Goal: Information Seeking & Learning: Learn about a topic

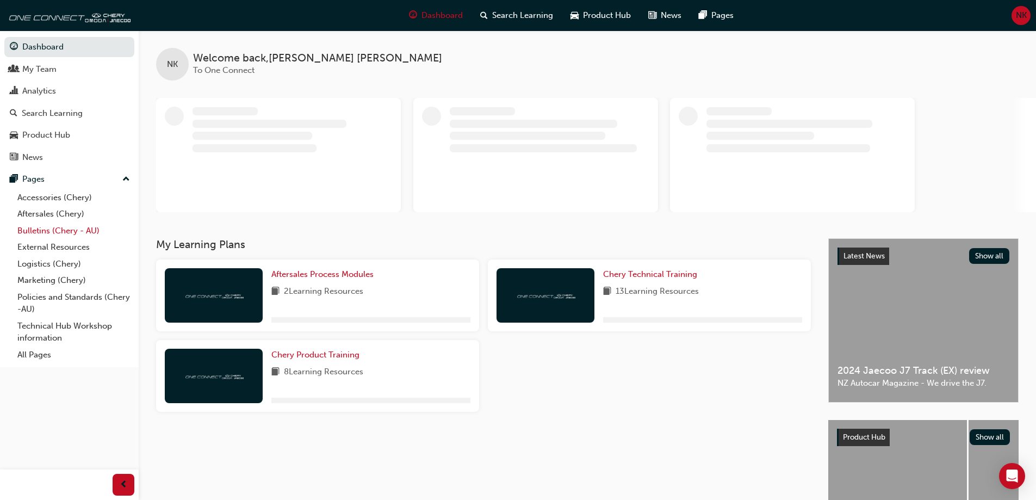
click at [61, 227] on link "Bulletins (Chery - AU)" at bounding box center [73, 230] width 121 height 17
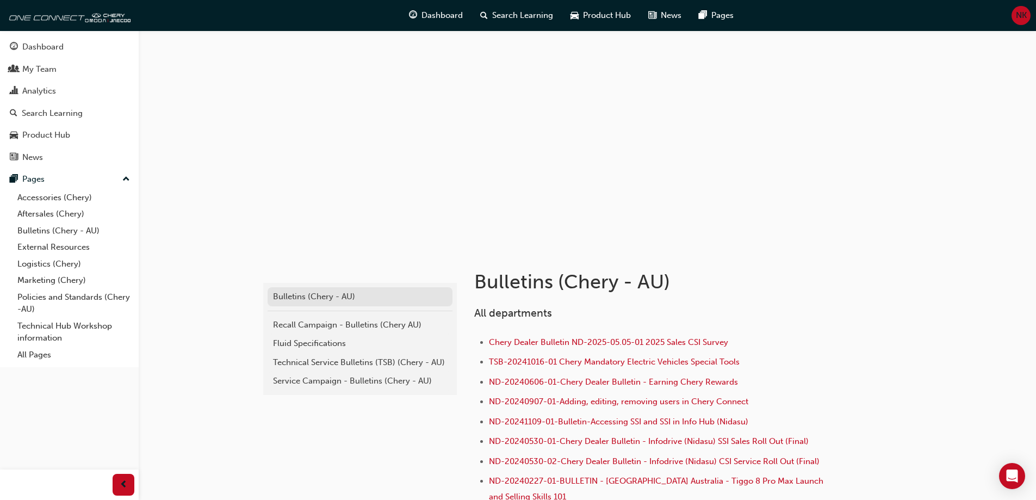
click at [318, 295] on div "Bulletins (Chery - AU)" at bounding box center [360, 296] width 174 height 13
click at [321, 327] on div "Recall Campaign - Bulletins (Chery AU)" at bounding box center [360, 325] width 174 height 13
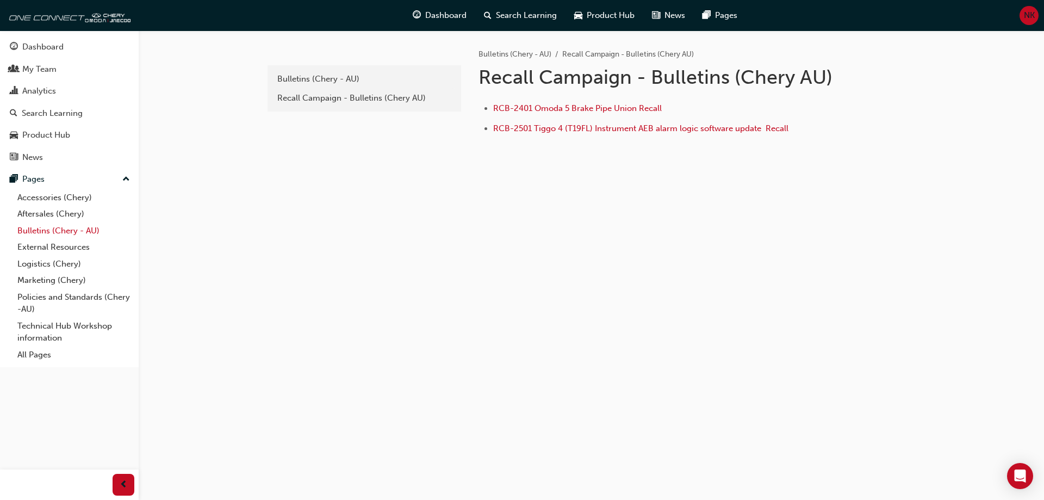
click at [52, 227] on link "Bulletins (Chery - AU)" at bounding box center [73, 230] width 121 height 17
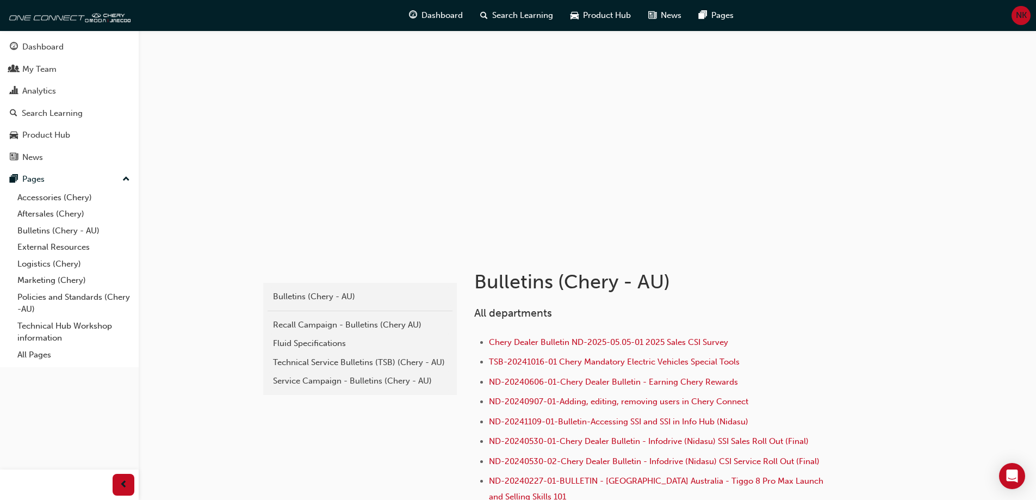
click at [304, 361] on div "Technical Service Bulletins (TSB) (Chery - AU)" at bounding box center [360, 362] width 174 height 13
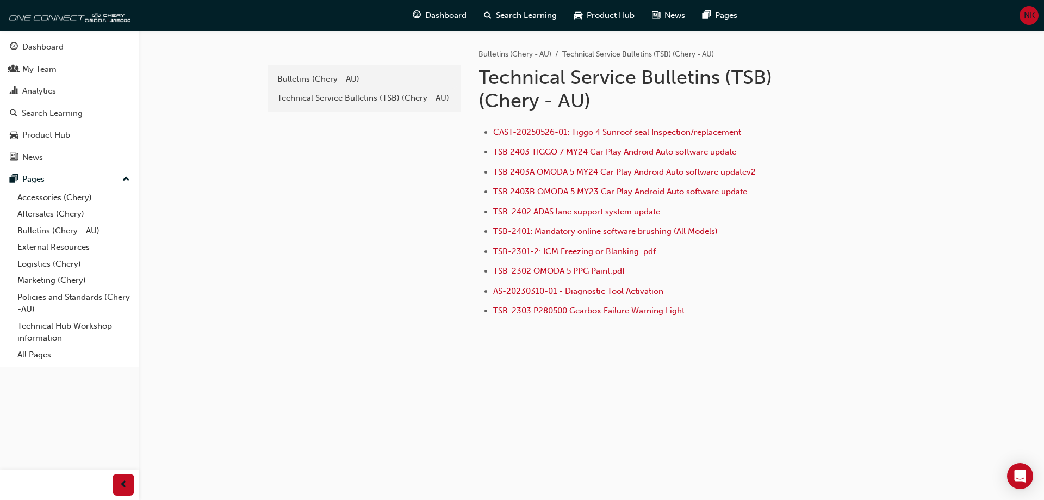
click at [486, 371] on div "e820a42a-f55a-48b1-8359-4e82164139b7 Bulletins (Chery - AU) Technical Service B…" at bounding box center [591, 213] width 653 height 367
